Goal: Transaction & Acquisition: Purchase product/service

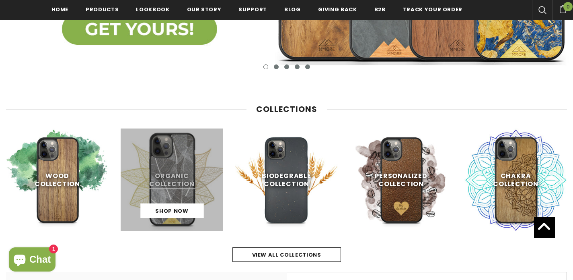
scroll to position [373, 0]
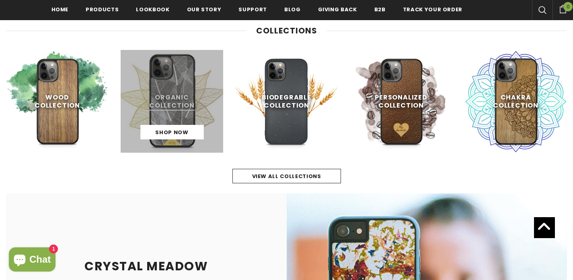
click at [169, 96] on link at bounding box center [172, 101] width 103 height 103
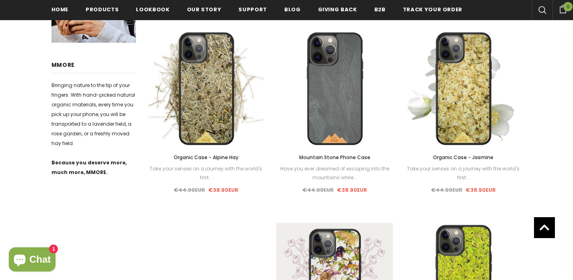
scroll to position [536, 0]
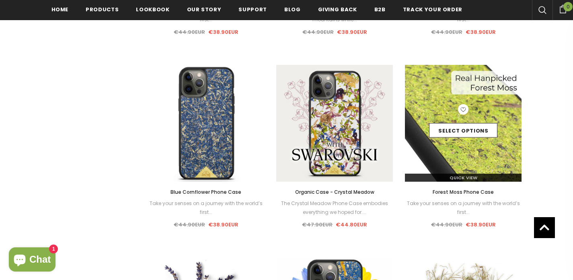
click at [457, 152] on img at bounding box center [463, 123] width 117 height 117
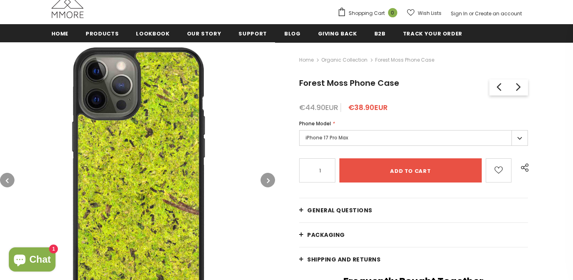
scroll to position [87, 0]
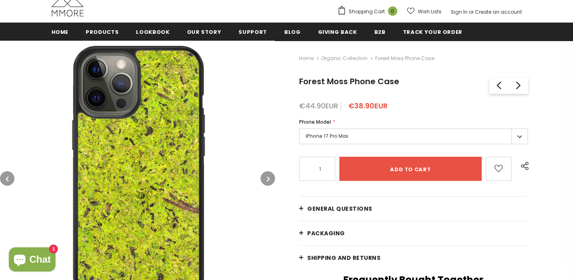
click at [169, 151] on img at bounding box center [137, 178] width 275 height 275
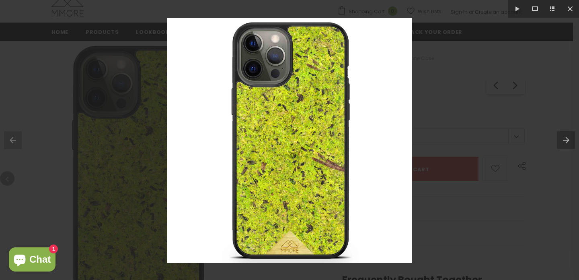
click at [490, 112] on div at bounding box center [289, 140] width 579 height 280
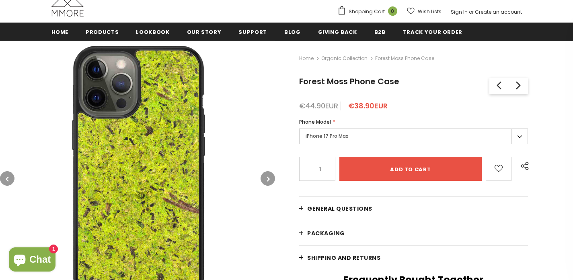
click at [265, 176] on button "button" at bounding box center [268, 178] width 14 height 14
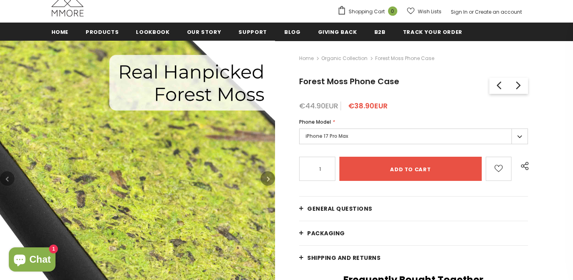
click at [268, 176] on icon "button" at bounding box center [268, 179] width 3 height 8
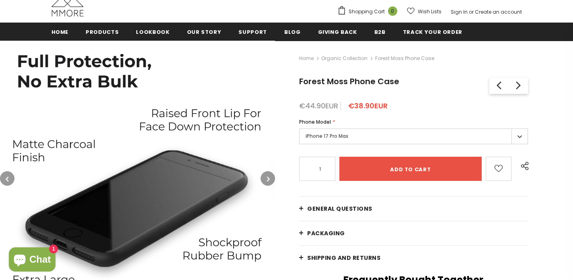
click at [268, 179] on icon "button" at bounding box center [268, 179] width 3 height 8
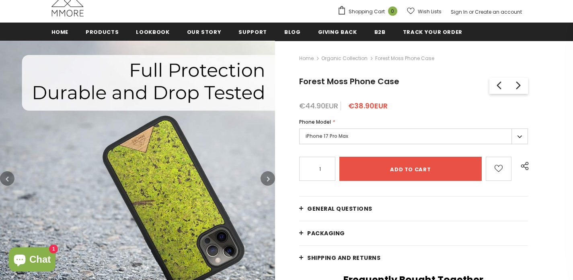
click at [268, 179] on icon "button" at bounding box center [268, 179] width 3 height 8
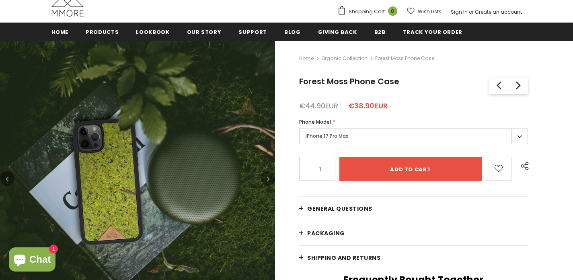
click at [159, 190] on img at bounding box center [137, 178] width 275 height 275
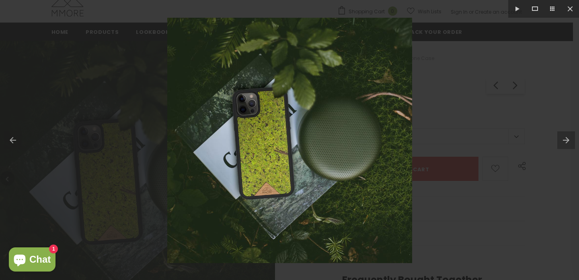
click at [496, 121] on div at bounding box center [289, 140] width 579 height 280
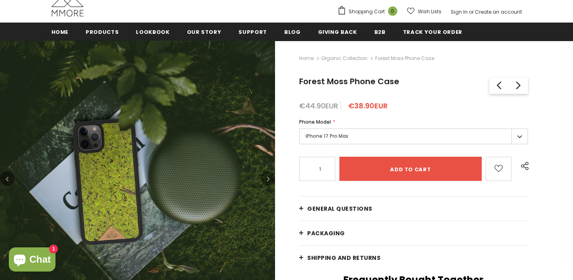
click at [266, 179] on button "button" at bounding box center [268, 178] width 14 height 14
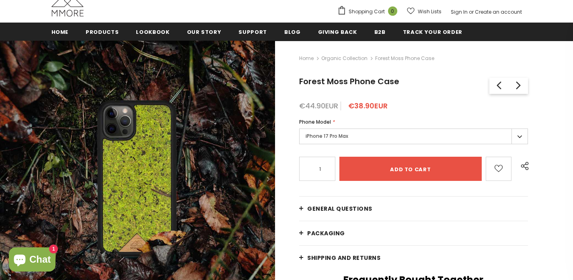
click at [338, 132] on label "iPhone 17 Pro Max" at bounding box center [413, 136] width 229 height 16
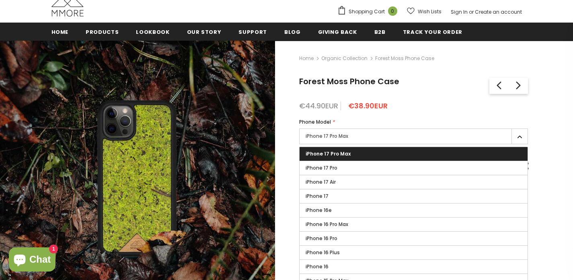
click at [335, 136] on label "iPhone 17 Pro Max" at bounding box center [413, 136] width 229 height 16
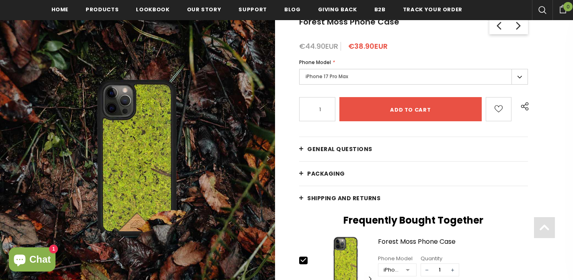
scroll to position [149, 0]
click at [133, 127] on img at bounding box center [137, 157] width 275 height 275
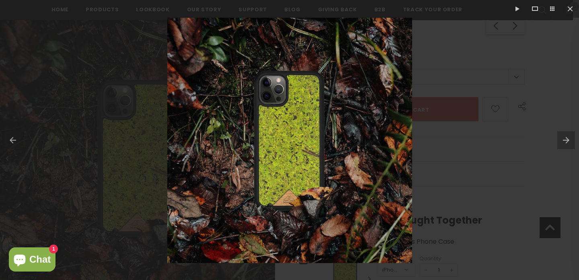
click at [445, 166] on div at bounding box center [289, 140] width 579 height 280
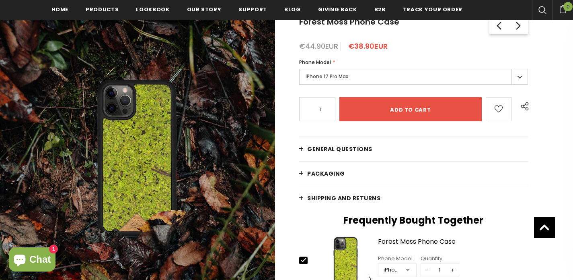
click at [346, 77] on label "iPhone 17 Pro Max" at bounding box center [413, 77] width 229 height 16
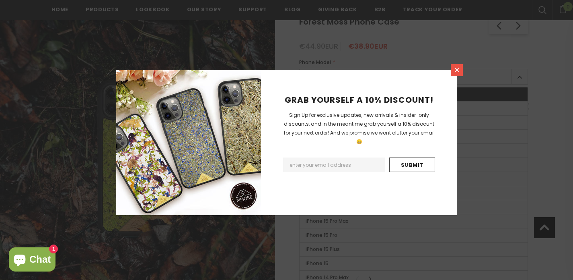
click at [457, 66] on link at bounding box center [457, 70] width 12 height 12
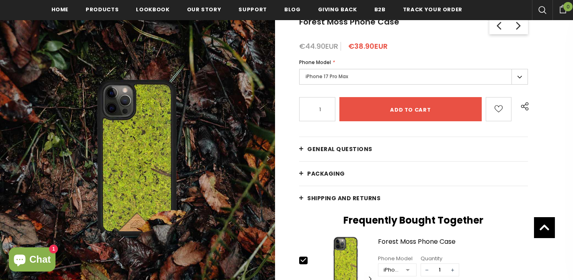
click at [268, 157] on icon "button" at bounding box center [268, 158] width 3 height 8
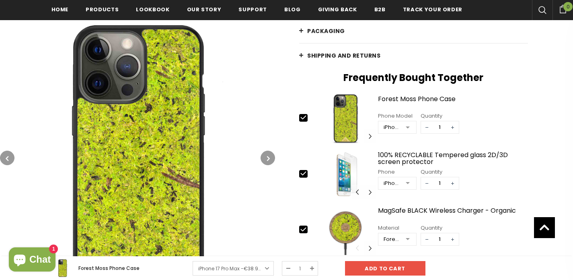
scroll to position [292, 0]
click at [263, 156] on button "button" at bounding box center [268, 157] width 14 height 14
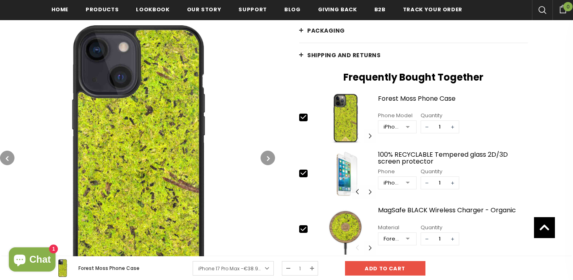
click at [263, 156] on button "button" at bounding box center [268, 157] width 14 height 14
click at [264, 156] on button "button" at bounding box center [268, 157] width 14 height 14
click at [267, 156] on icon "button" at bounding box center [268, 158] width 3 height 8
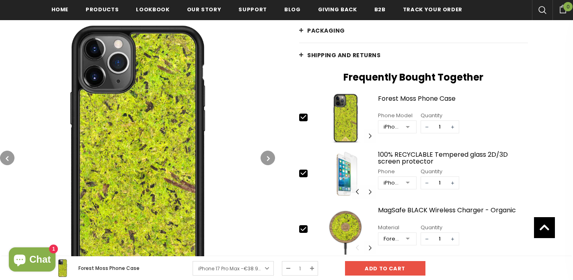
click at [267, 156] on icon "button" at bounding box center [268, 158] width 3 height 8
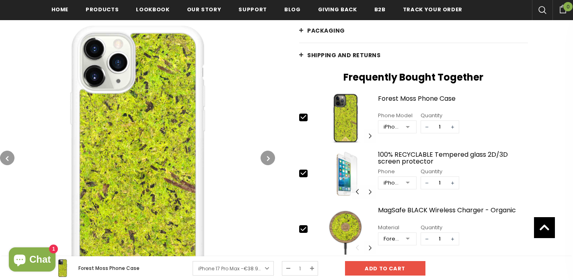
click at [267, 156] on icon "button" at bounding box center [268, 158] width 3 height 8
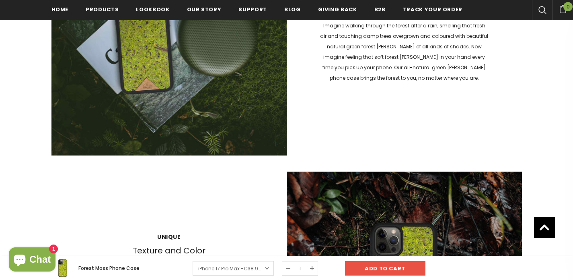
scroll to position [869, 0]
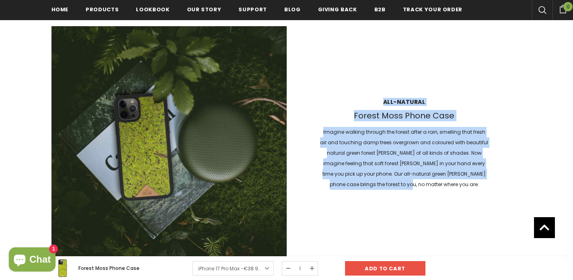
drag, startPoint x: 381, startPoint y: 97, endPoint x: 473, endPoint y: 181, distance: 124.4
click at [473, 181] on div "All-natural Forest Moss Phone Case Imagine walking through the forest after a r…" at bounding box center [404, 144] width 235 height 108
copy div "All-natural Forest Moss Phone Case Imagine walking through the forest after a r…"
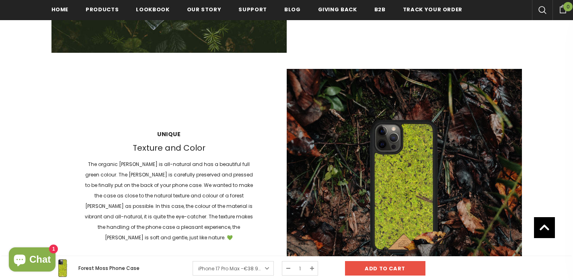
scroll to position [1125, 0]
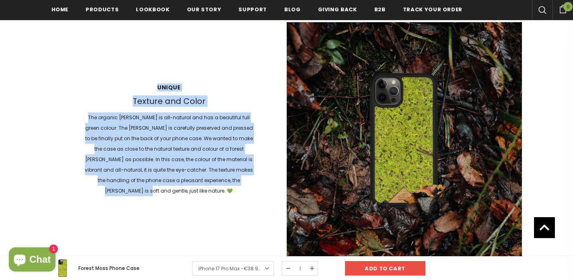
drag, startPoint x: 158, startPoint y: 88, endPoint x: 254, endPoint y: 185, distance: 136.5
click at [254, 185] on div "Unique Texture and Color The organic moss is all-natural and has a beautiful fu…" at bounding box center [168, 139] width 235 height 129
copy div "Unique Texture and Color The organic moss is all-natural and has a beautiful fu…"
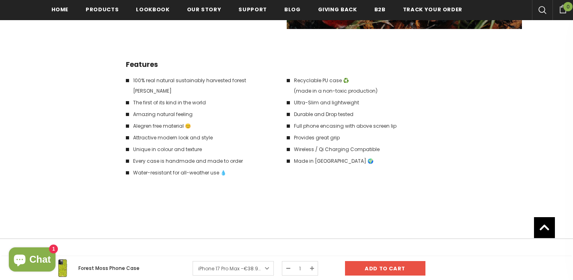
scroll to position [1311, 0]
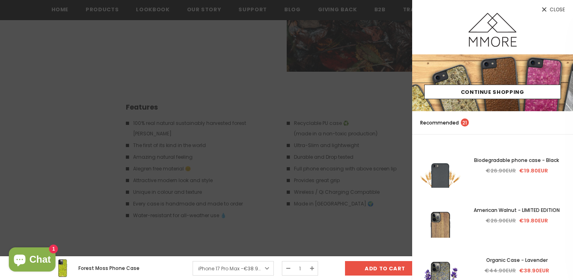
click at [211, 134] on div at bounding box center [286, 140] width 573 height 280
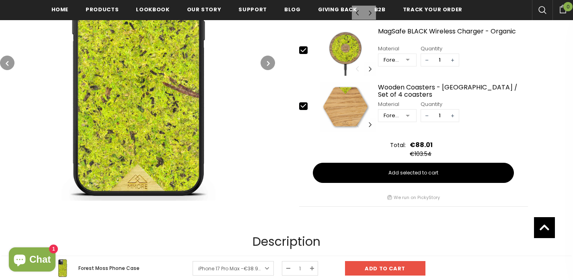
scroll to position [0, 0]
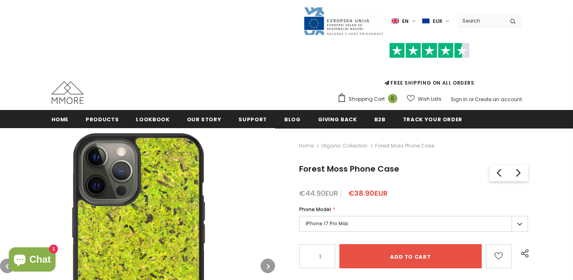
click at [48, 123] on div "Home Products Products All Products All Collections BUNDLES" at bounding box center [286, 119] width 483 height 18
click at [57, 119] on span "Home" at bounding box center [59, 119] width 17 height 8
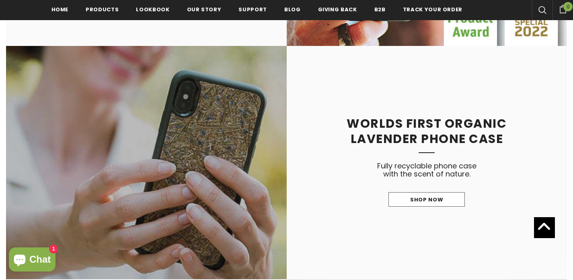
scroll to position [746, 0]
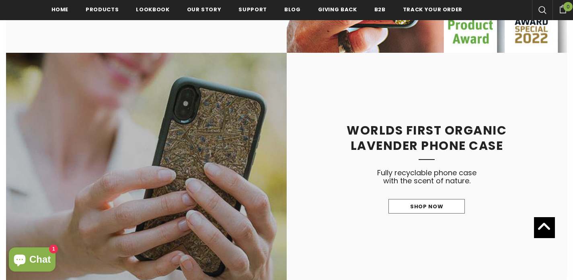
click at [195, 134] on link at bounding box center [146, 169] width 281 height 233
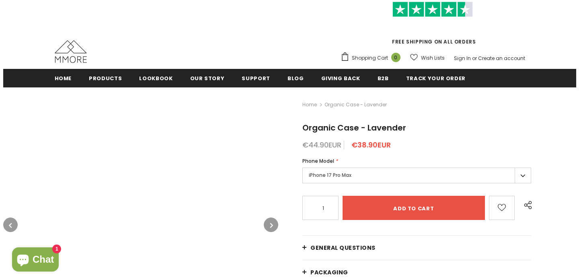
scroll to position [163, 0]
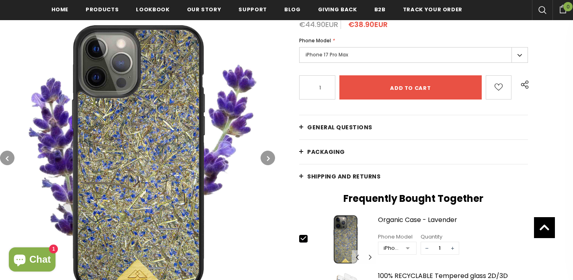
click at [268, 162] on button "button" at bounding box center [268, 157] width 14 height 14
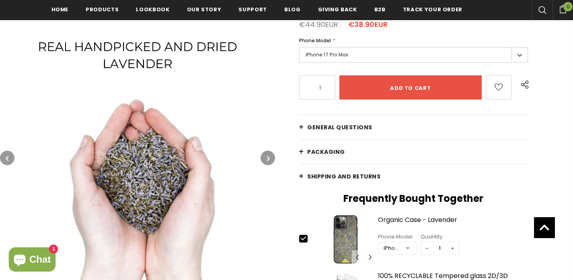
click at [268, 162] on icon "button" at bounding box center [268, 158] width 3 height 8
click at [268, 160] on icon "button" at bounding box center [268, 158] width 3 height 8
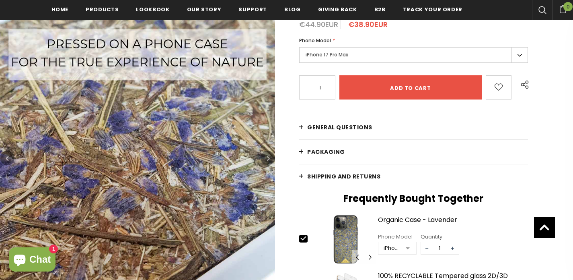
click at [266, 156] on button "button" at bounding box center [268, 157] width 14 height 14
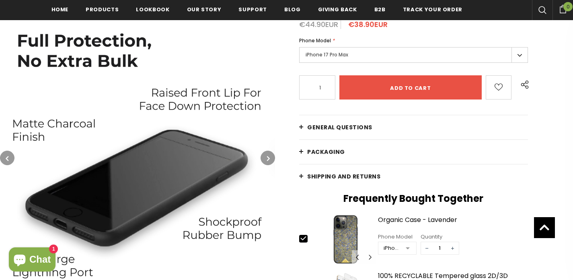
click at [266, 156] on button "button" at bounding box center [268, 157] width 14 height 14
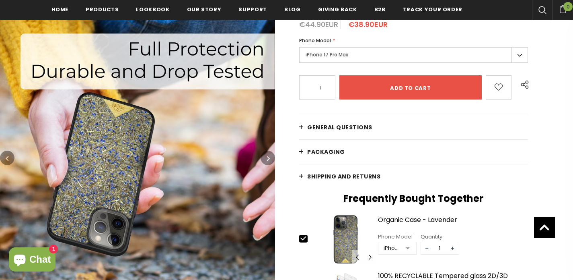
click at [266, 156] on button "button" at bounding box center [268, 157] width 14 height 14
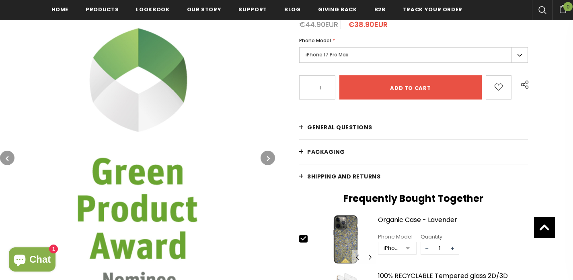
click at [266, 156] on button "button" at bounding box center [268, 157] width 14 height 14
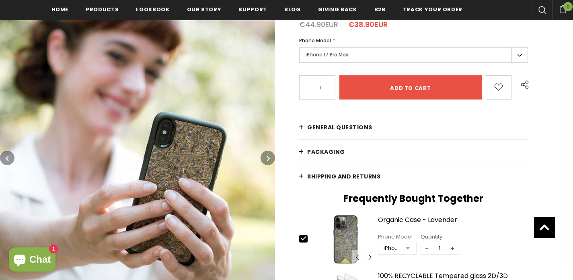
click at [265, 156] on button "button" at bounding box center [268, 157] width 14 height 14
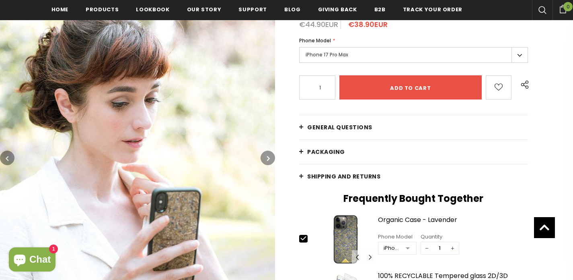
click at [8, 158] on icon "button" at bounding box center [7, 158] width 3 height 8
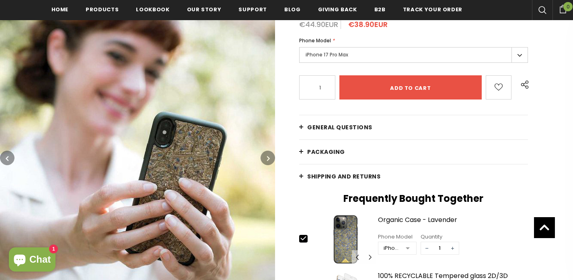
click at [138, 156] on img at bounding box center [137, 157] width 275 height 275
